Goal: Task Accomplishment & Management: Manage account settings

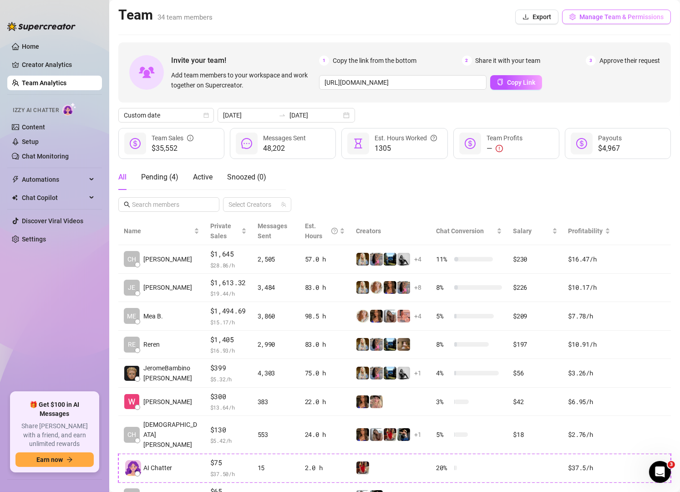
click at [610, 19] on span "Manage Team & Permissions" at bounding box center [622, 16] width 84 height 7
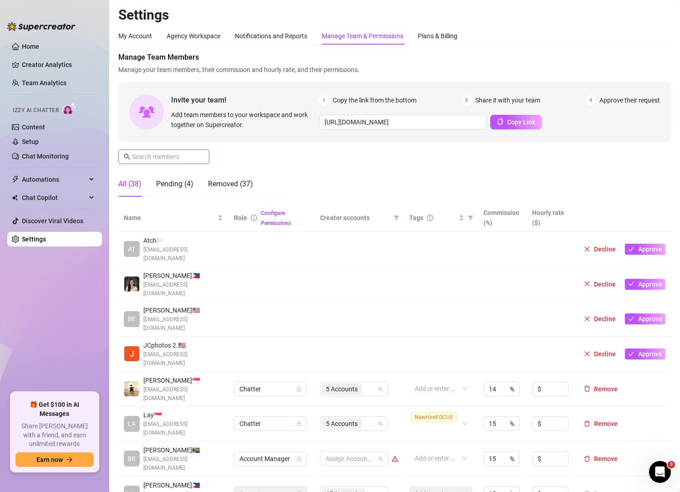
click at [168, 158] on input "text" at bounding box center [164, 157] width 65 height 10
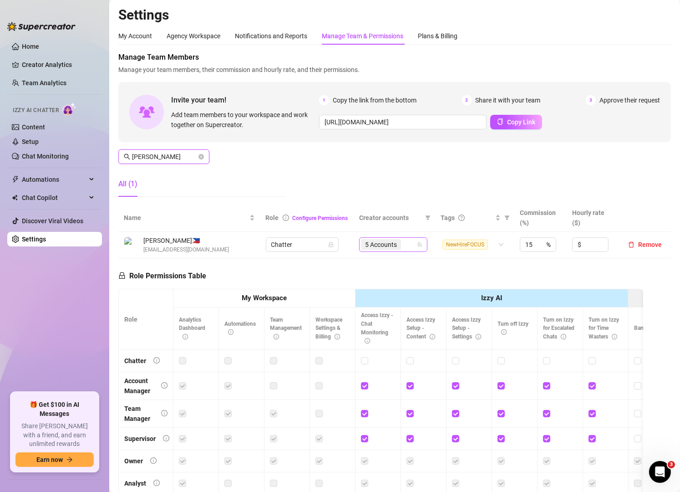
click at [405, 247] on div "5 Accounts" at bounding box center [388, 244] width 55 height 13
type input "[PERSON_NAME]"
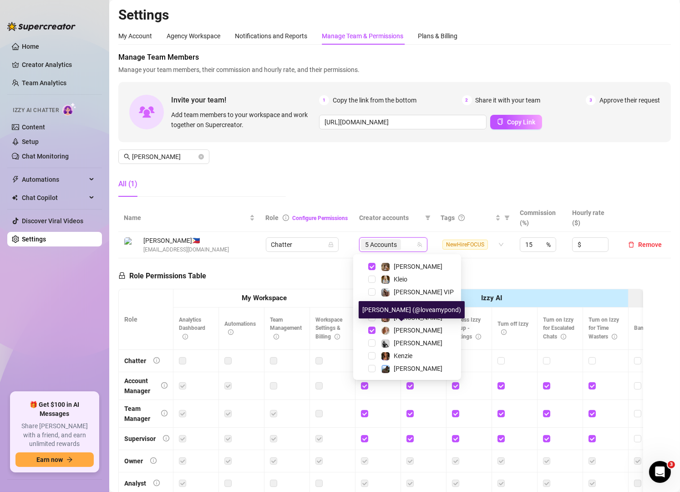
scroll to position [23, 0]
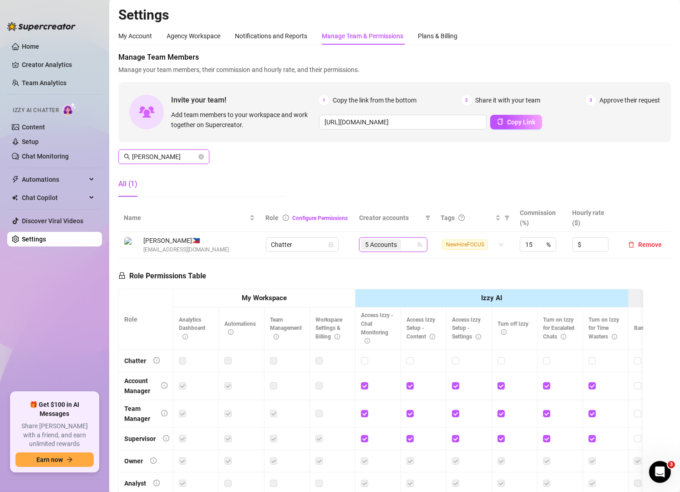
click at [182, 158] on input "[PERSON_NAME]" at bounding box center [164, 157] width 65 height 10
click at [406, 246] on div "3 Accounts" at bounding box center [393, 244] width 55 height 13
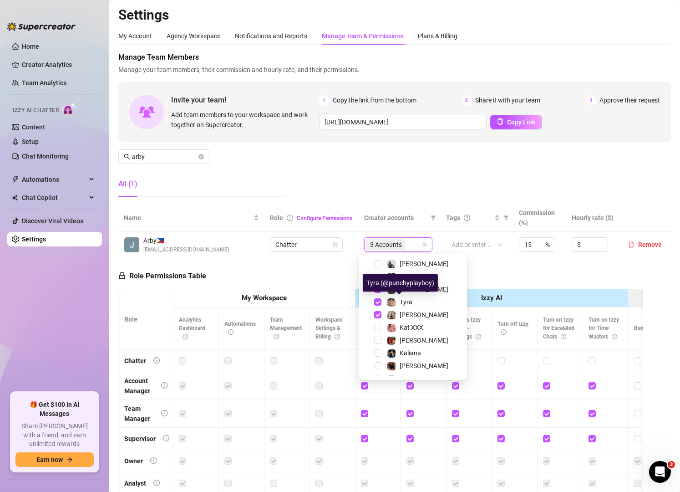
scroll to position [87, 0]
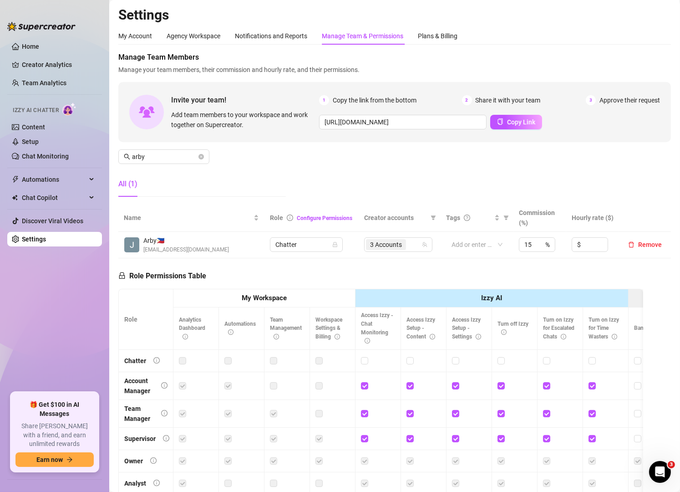
click at [324, 194] on div "Manage Team Members Manage your team members, their commission and hourly rate,…" at bounding box center [394, 128] width 553 height 152
click at [187, 147] on div "Manage Team Members Manage your team members, their commission and hourly rate,…" at bounding box center [394, 128] width 553 height 152
click at [181, 157] on input "arby" at bounding box center [164, 157] width 65 height 10
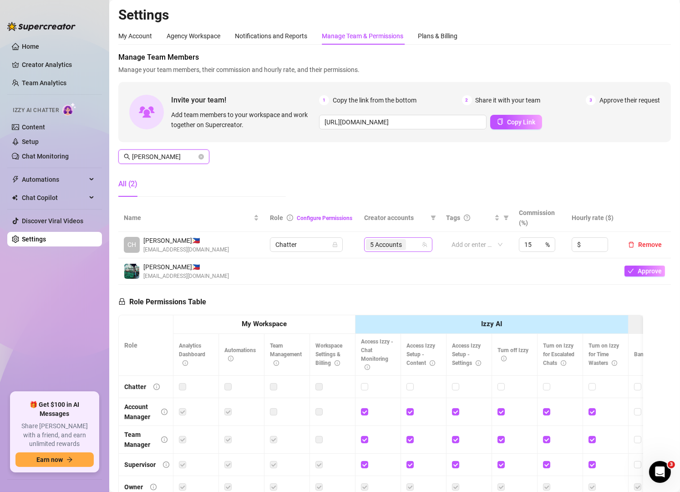
click at [406, 244] on div "5 Accounts" at bounding box center [393, 244] width 55 height 13
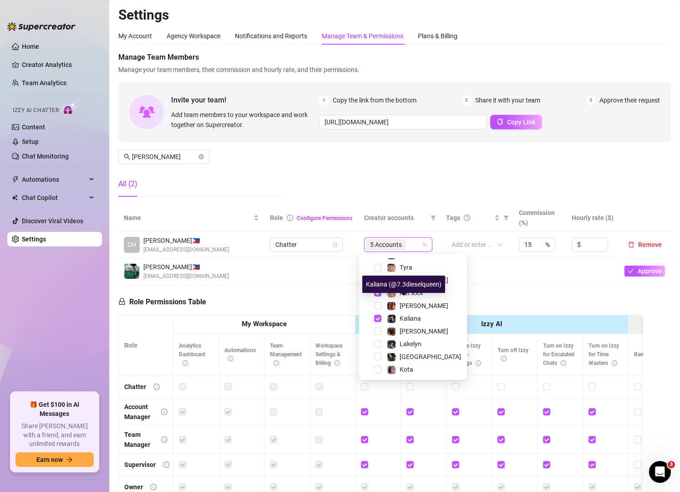
scroll to position [151, 0]
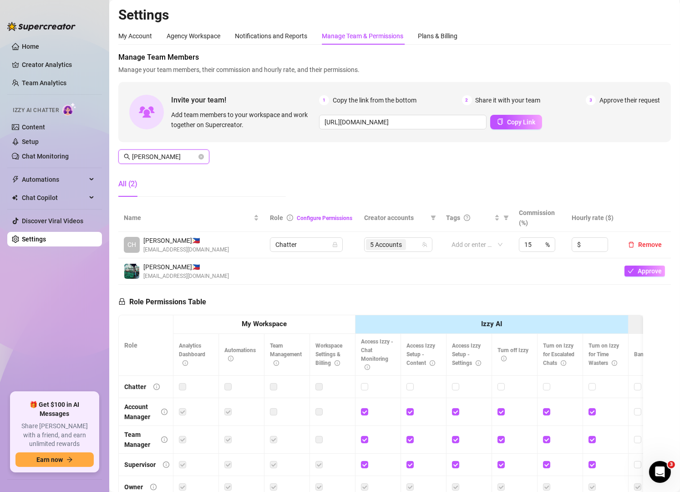
click at [170, 153] on input "[PERSON_NAME]" at bounding box center [164, 157] width 65 height 10
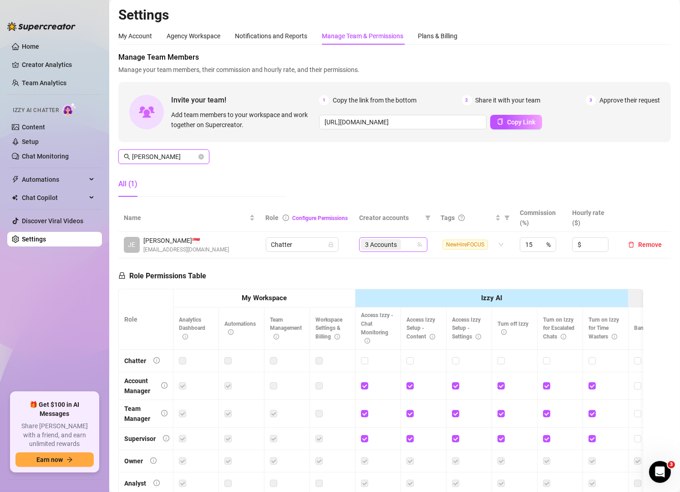
click at [410, 246] on div "3 Accounts" at bounding box center [393, 244] width 68 height 15
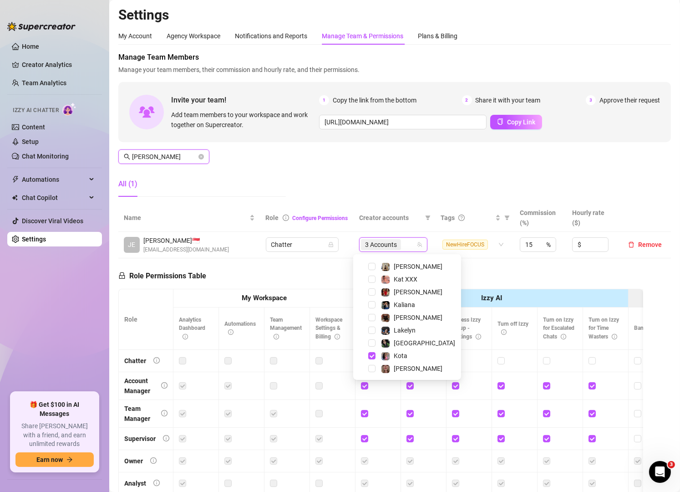
click at [163, 160] on input "[PERSON_NAME]" at bounding box center [164, 157] width 65 height 10
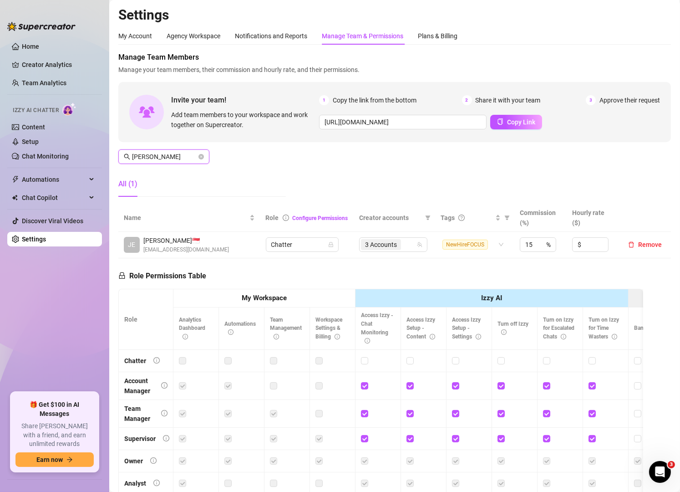
click at [163, 160] on input "[PERSON_NAME]" at bounding box center [164, 157] width 65 height 10
type input "[PERSON_NAME]"
click at [414, 247] on div "3 Accounts" at bounding box center [393, 244] width 55 height 13
click at [483, 166] on div "Manage Team Members Manage your team members, their commission and hourly rate,…" at bounding box center [394, 128] width 553 height 152
click at [408, 249] on input "search" at bounding box center [409, 244] width 2 height 11
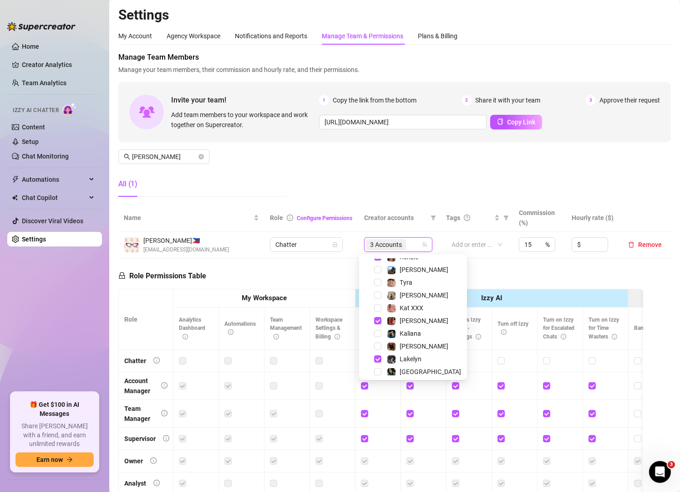
scroll to position [128, 0]
